Goal: Find specific page/section: Find specific page/section

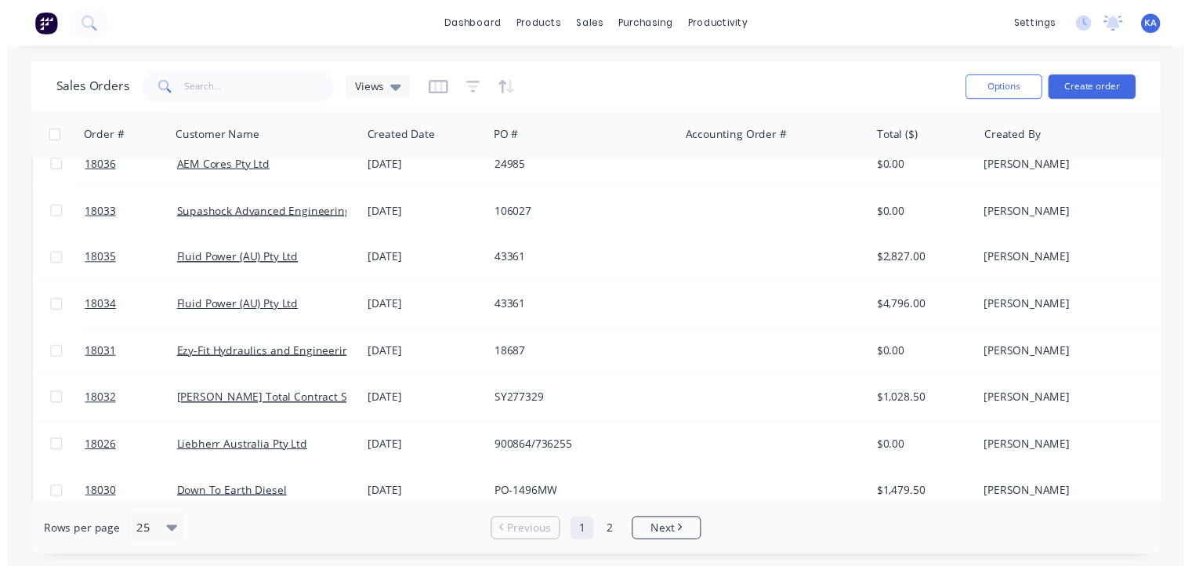
scroll to position [313, 0]
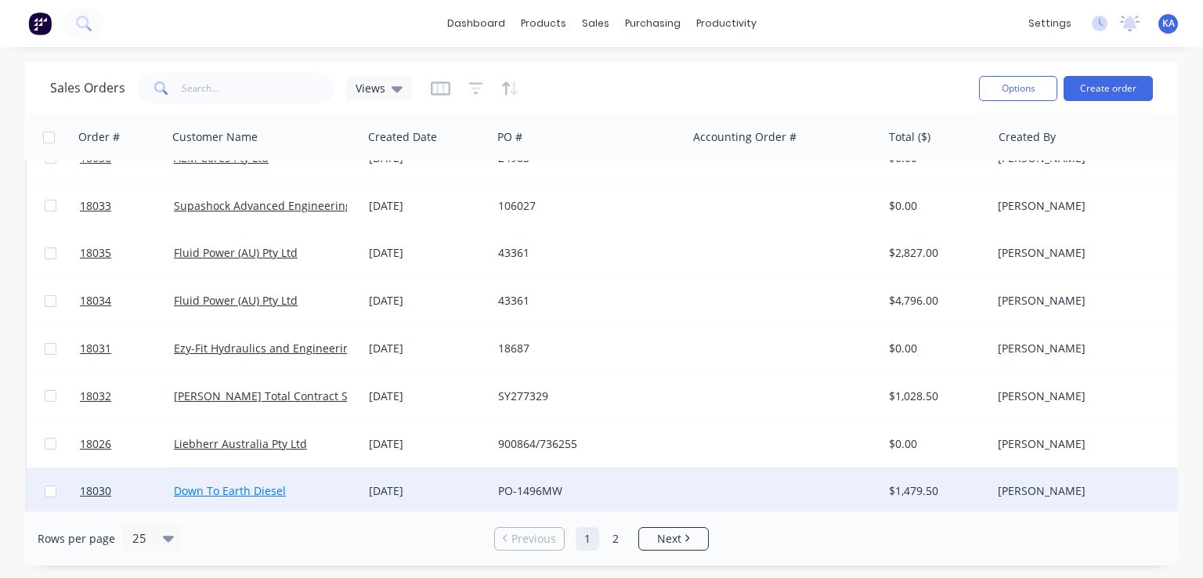
click at [268, 490] on link "Down To Earth Diesel" at bounding box center [230, 490] width 112 height 15
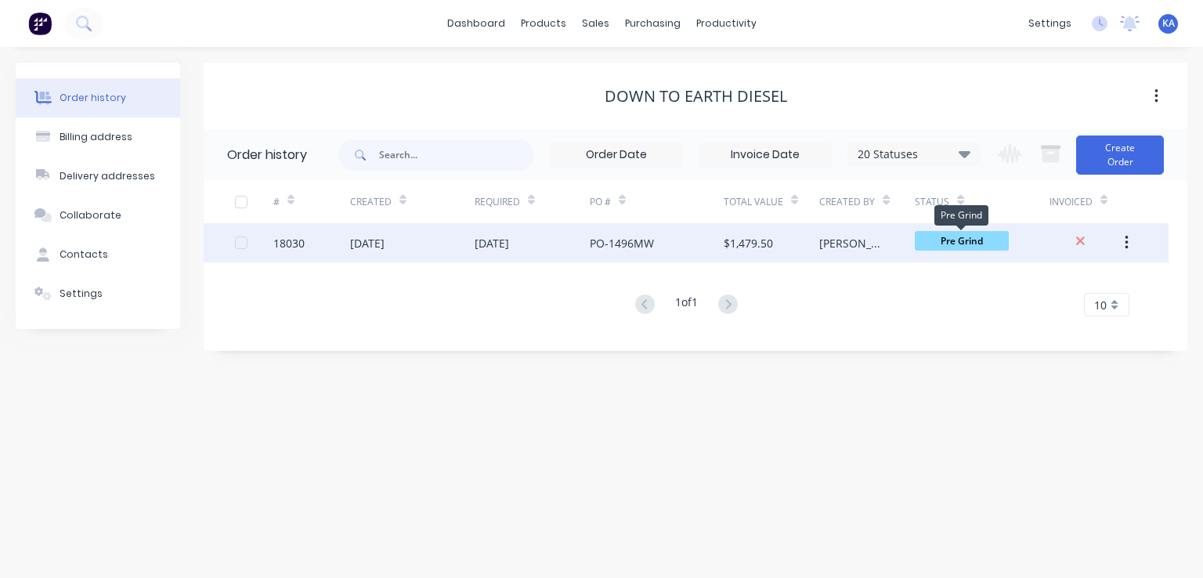
click at [971, 237] on span "Pre Grind" at bounding box center [962, 241] width 94 height 20
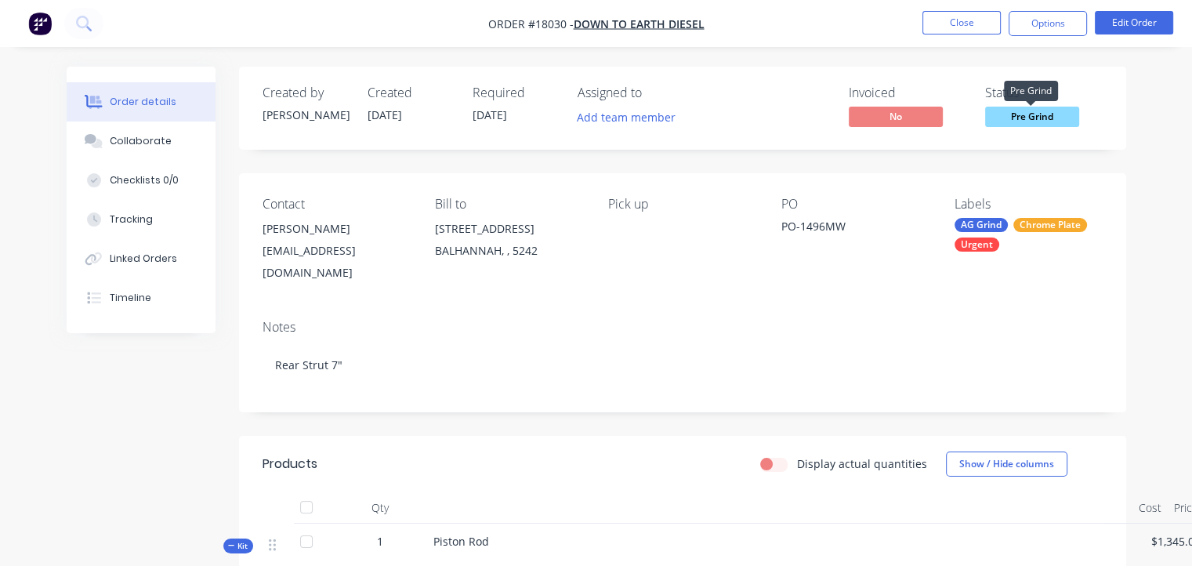
click at [1040, 114] on span "Pre Grind" at bounding box center [1032, 117] width 94 height 20
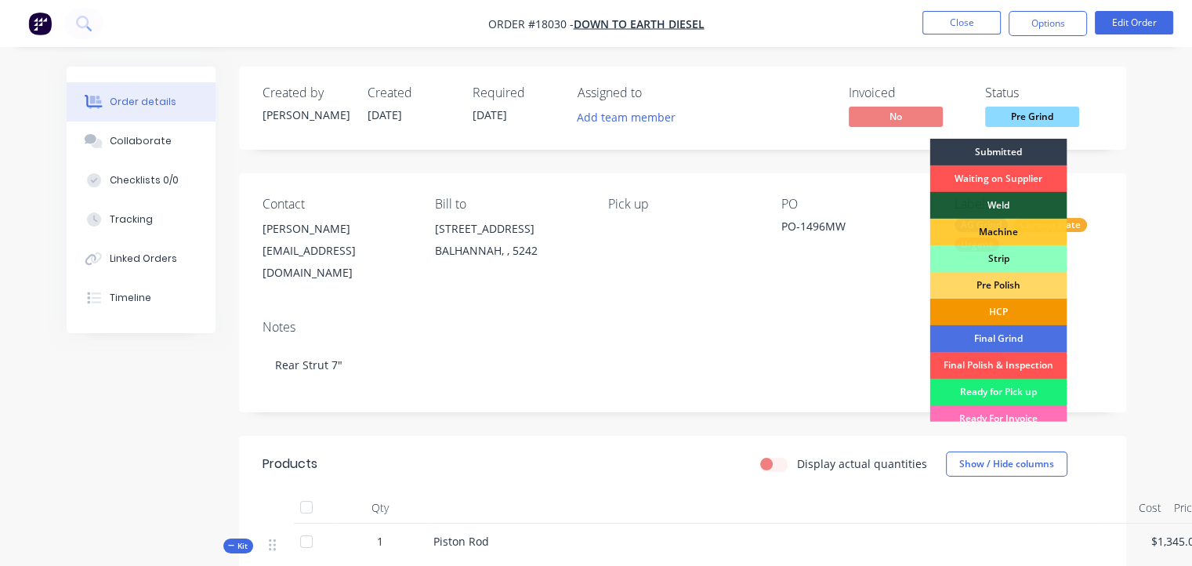
click at [1012, 305] on div "HCP" at bounding box center [997, 312] width 137 height 27
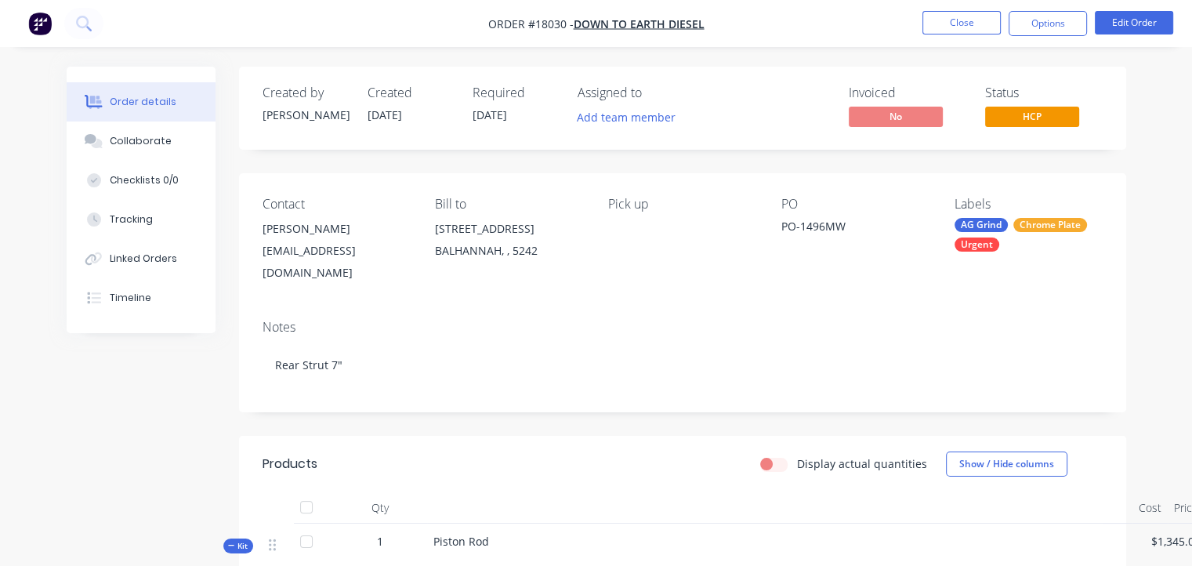
click at [925, 328] on div "Notes" at bounding box center [682, 327] width 840 height 15
